Goal: Task Accomplishment & Management: Manage account settings

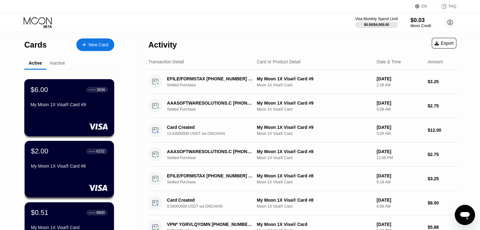
click at [97, 87] on div "● ● ● ● 3836" at bounding box center [97, 90] width 22 height 6
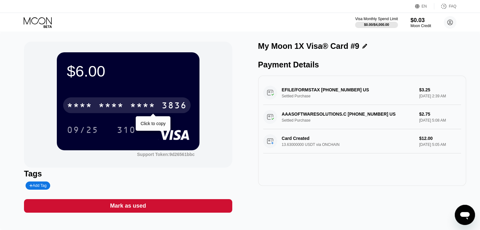
click at [152, 101] on div "* * * * * * * * * * * * 3836" at bounding box center [126, 105] width 127 height 16
click at [165, 103] on div "3836" at bounding box center [173, 106] width 25 height 10
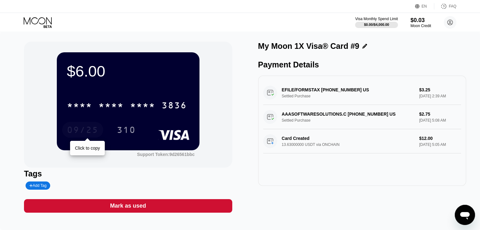
drag, startPoint x: 94, startPoint y: 130, endPoint x: 112, endPoint y: 142, distance: 21.8
click at [94, 130] on div "09/25" at bounding box center [83, 131] width 32 height 10
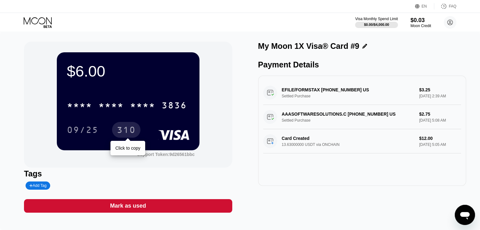
drag, startPoint x: 131, startPoint y: 132, endPoint x: 140, endPoint y: 147, distance: 17.5
click at [132, 133] on div "310" at bounding box center [126, 131] width 19 height 10
